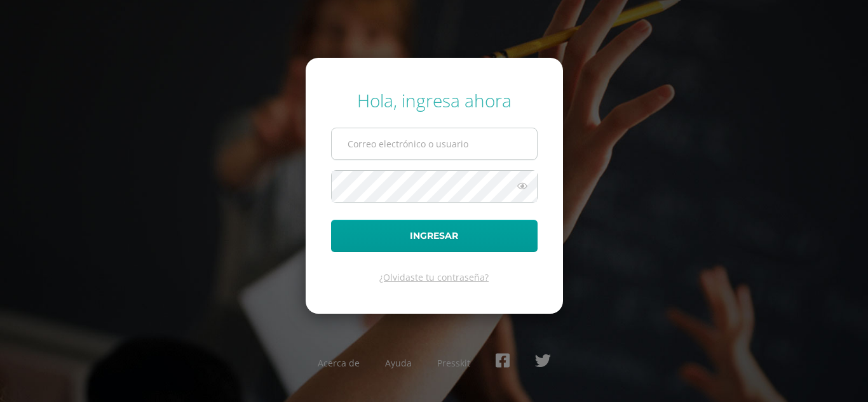
drag, startPoint x: 0, startPoint y: 0, endPoint x: 420, endPoint y: 135, distance: 441.3
click at [420, 135] on input "text" at bounding box center [434, 143] width 205 height 31
type input "[PERSON_NAME][EMAIL_ADDRESS][DOMAIN_NAME]"
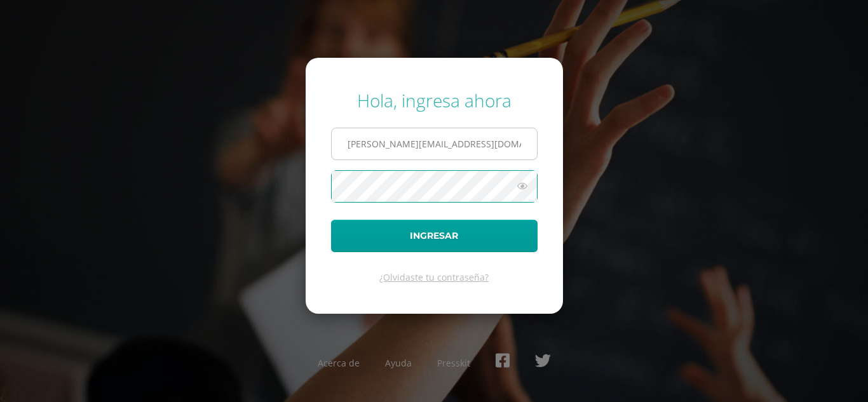
click at [331, 220] on button "Ingresar" at bounding box center [434, 236] width 207 height 32
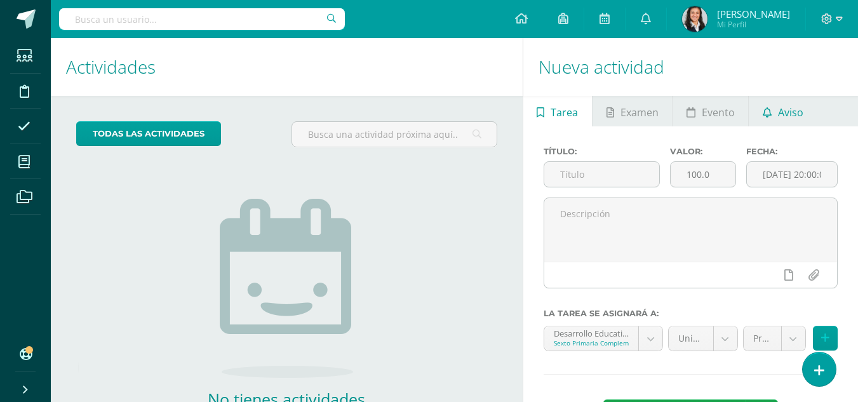
click at [797, 111] on span "Aviso" at bounding box center [790, 112] width 25 height 30
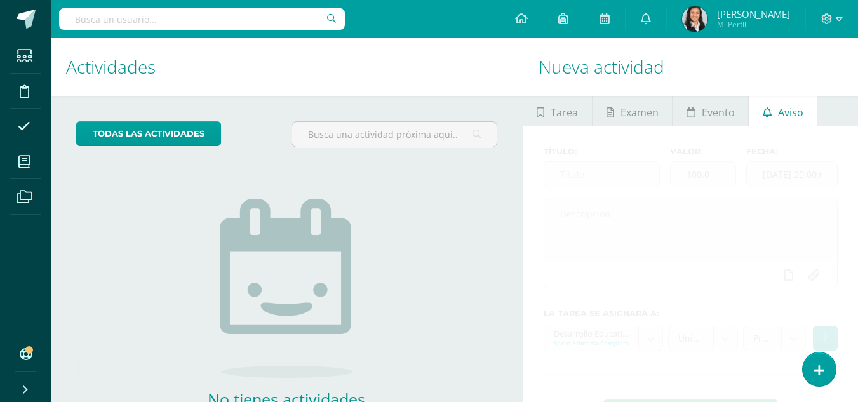
scroll to position [86, 0]
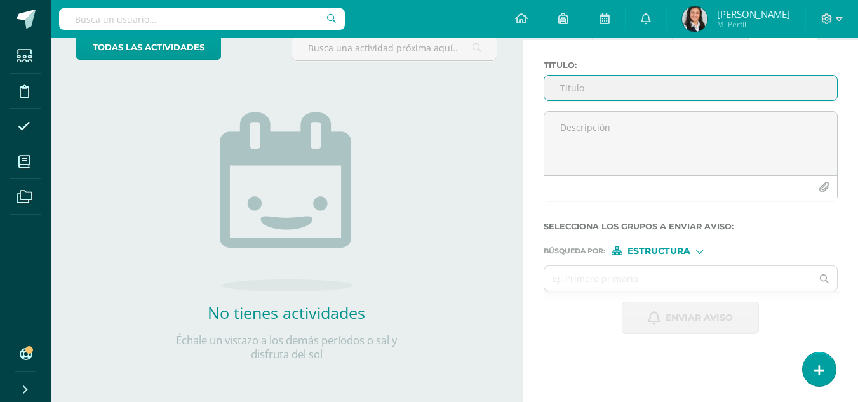
type input "ñ"
type input "R"
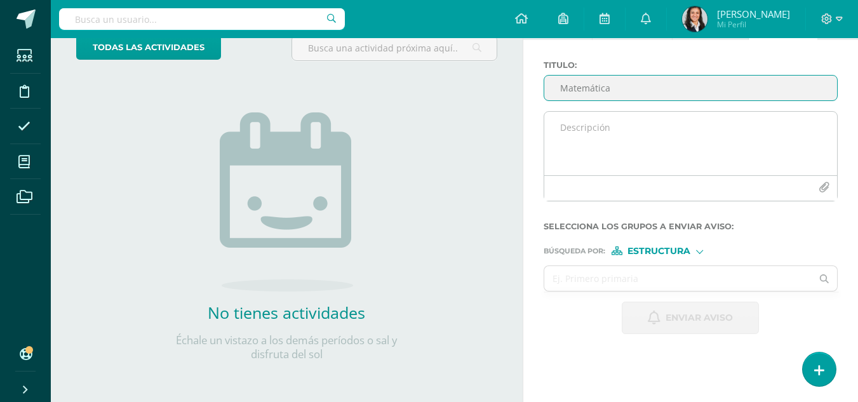
type input "Matemática"
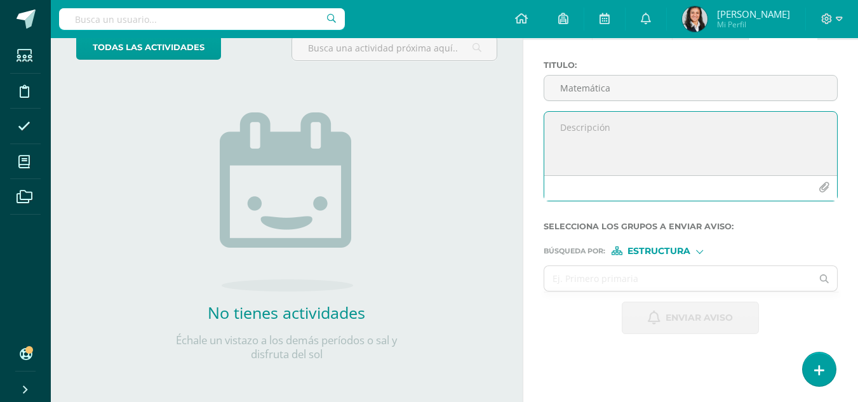
click at [585, 132] on textarea at bounding box center [691, 144] width 293 height 64
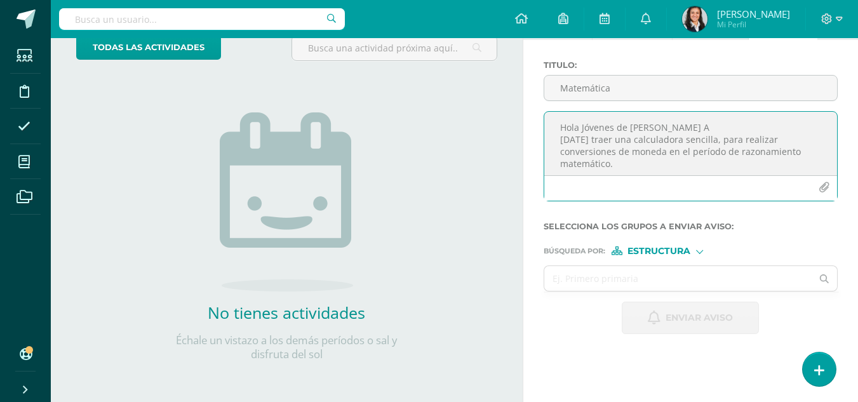
scroll to position [6, 0]
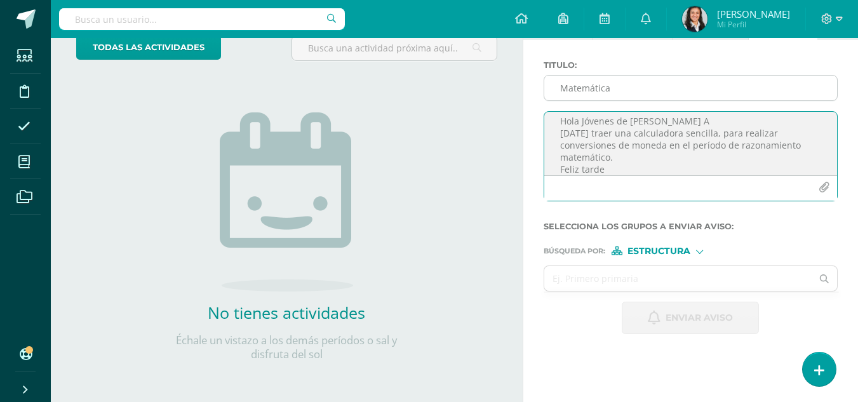
type textarea "Hola Jóvenes de Sexto A Mañana traer una calculadora sencilla, para realizar co…"
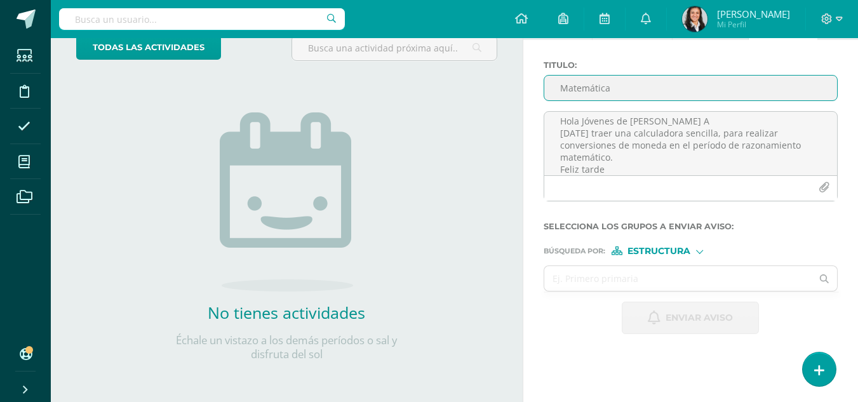
click at [668, 83] on input "Matemática" at bounding box center [691, 88] width 293 height 25
click at [702, 250] on div at bounding box center [699, 250] width 7 height 7
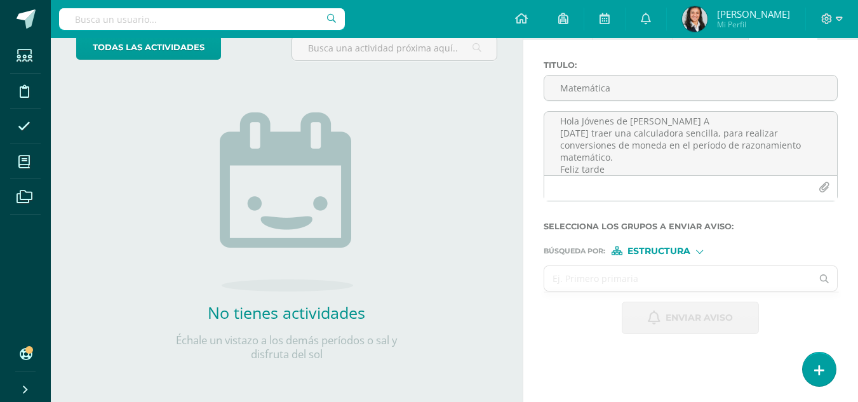
click at [594, 272] on input "text" at bounding box center [679, 278] width 268 height 25
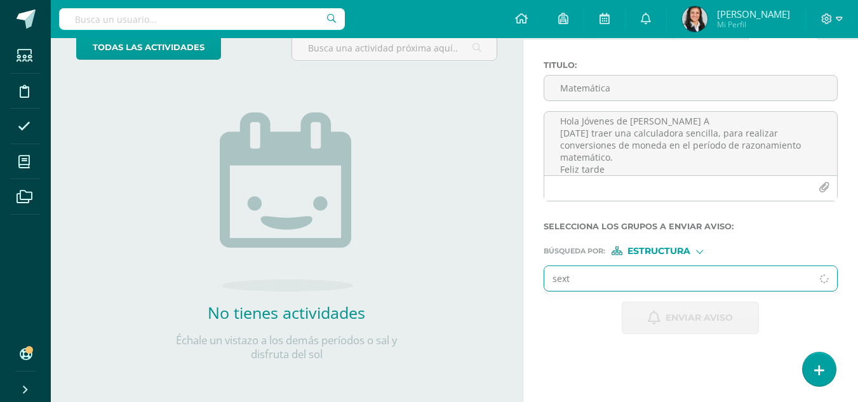
type input "sexto"
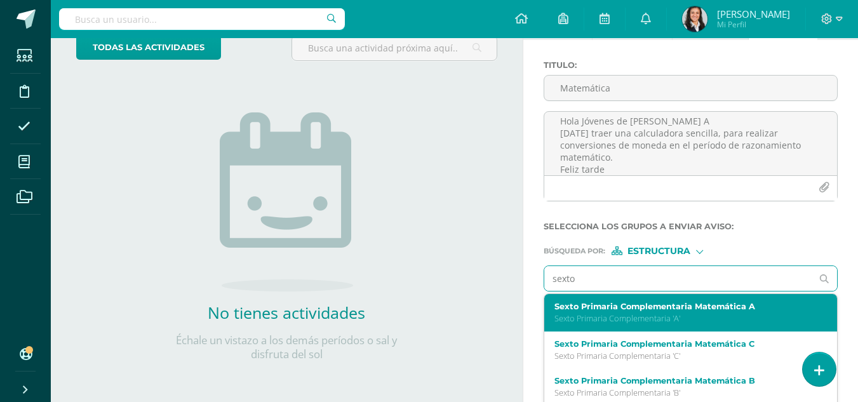
click at [630, 311] on div "Sexto Primaria Complementaria Matemática A Sexto Primaria Complementaria 'A'" at bounding box center [686, 313] width 262 height 22
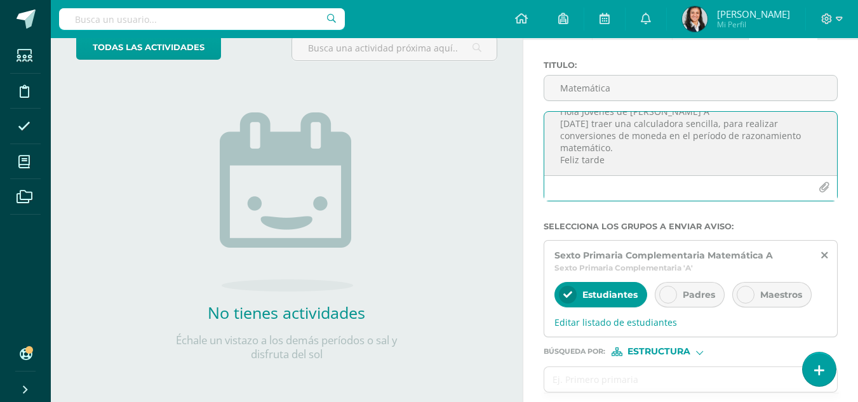
scroll to position [140, 0]
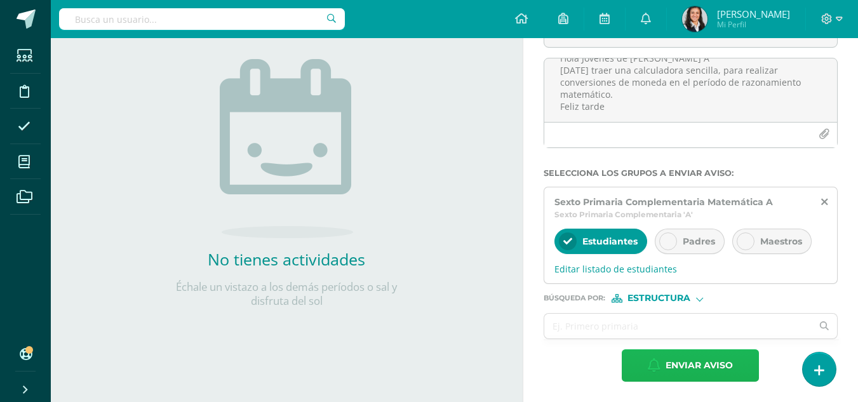
click at [667, 360] on span "Enviar aviso" at bounding box center [699, 365] width 67 height 31
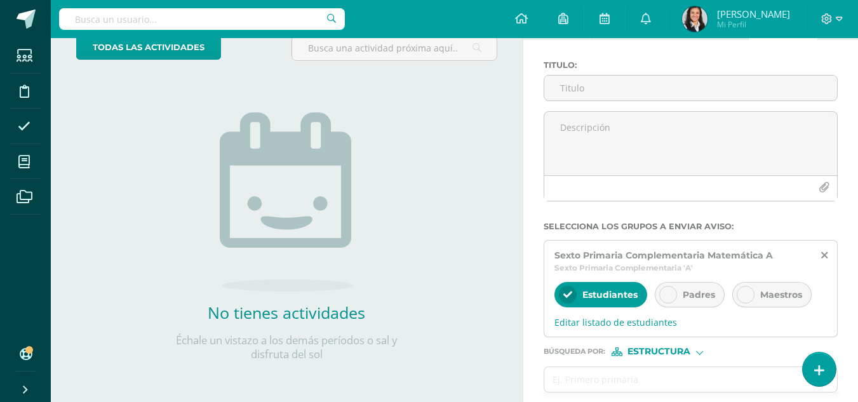
scroll to position [0, 0]
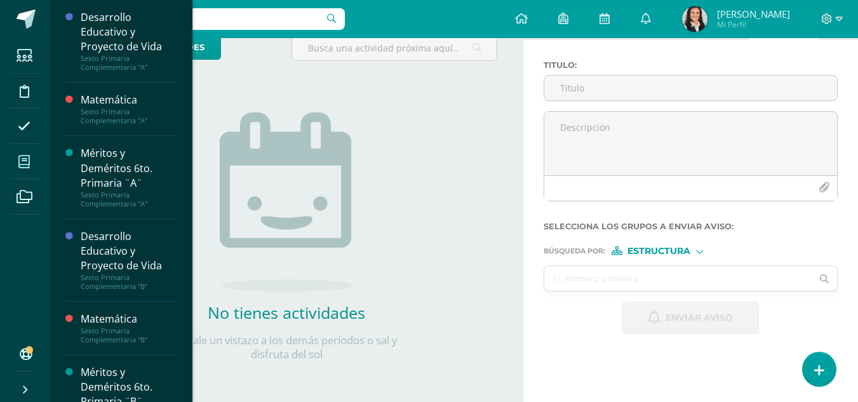
click at [27, 158] on icon at bounding box center [23, 162] width 11 height 13
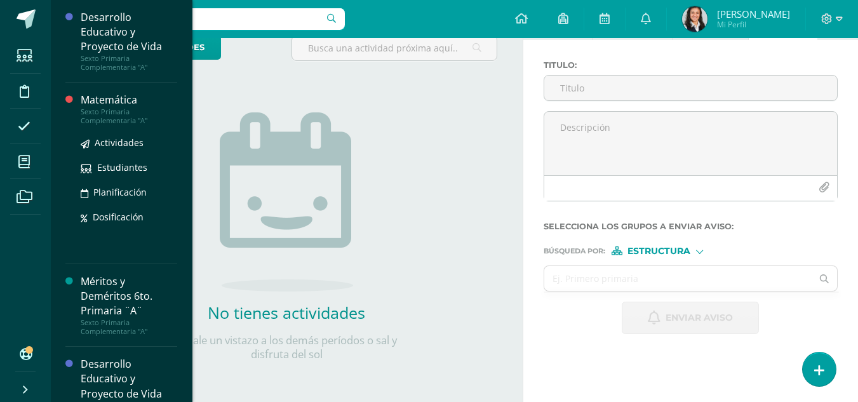
click at [111, 105] on div "Matemática" at bounding box center [129, 100] width 97 height 15
